Goal: Task Accomplishment & Management: Manage account settings

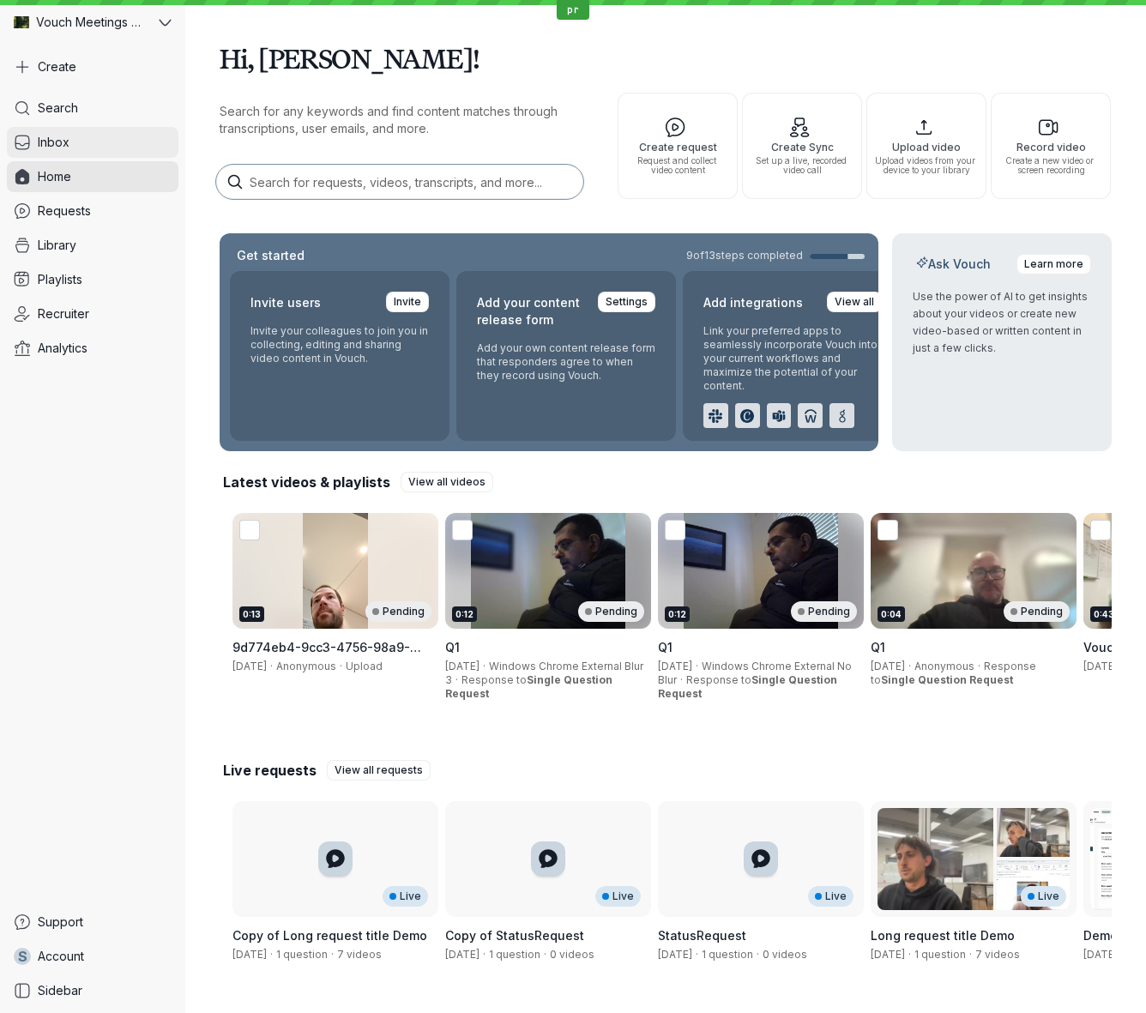
click at [117, 149] on link "Inbox" at bounding box center [93, 142] width 172 height 31
